Goal: Task Accomplishment & Management: Complete application form

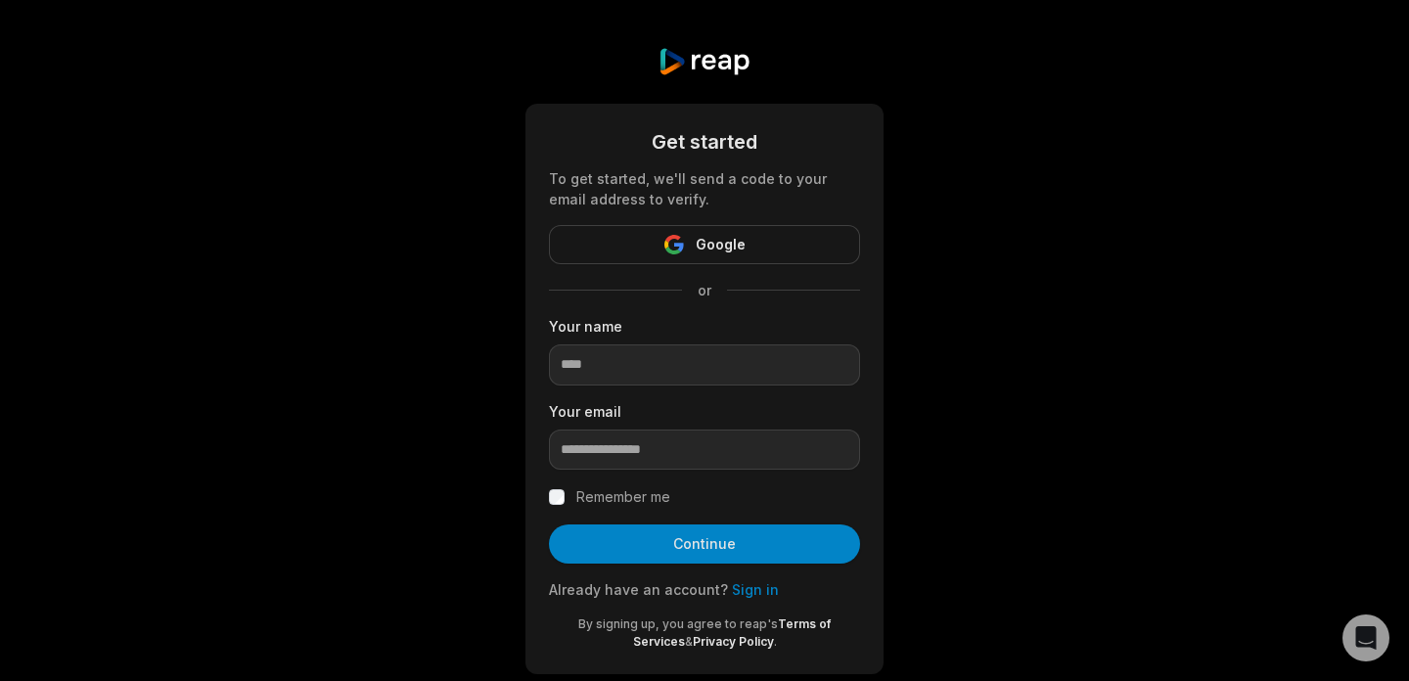
click at [734, 252] on span "Google" at bounding box center [721, 244] width 50 height 23
